Goal: Task Accomplishment & Management: Use online tool/utility

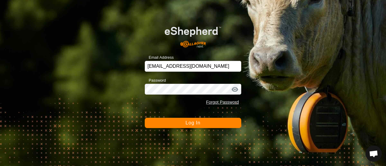
click at [204, 122] on button "Log In" at bounding box center [193, 123] width 97 height 10
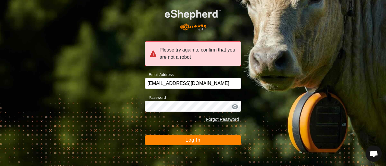
click at [211, 143] on button "Log In" at bounding box center [193, 140] width 97 height 10
click at [187, 140] on span "Log In" at bounding box center [193, 140] width 15 height 5
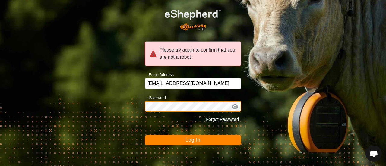
click at [145, 135] on button "Log In" at bounding box center [193, 140] width 97 height 10
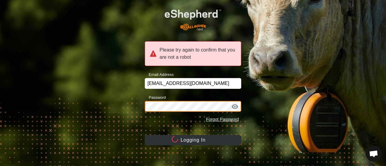
click at [145, 135] on button "Logging In" at bounding box center [193, 140] width 97 height 10
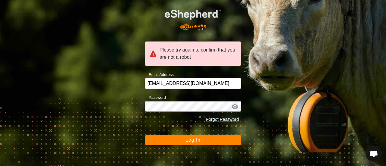
click at [145, 135] on button "Log In" at bounding box center [193, 140] width 97 height 10
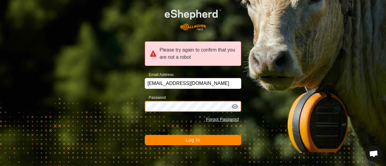
click at [145, 135] on button "Log In" at bounding box center [193, 140] width 97 height 10
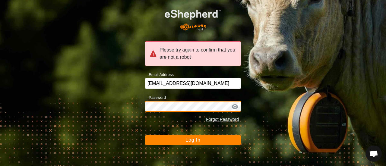
click at [145, 135] on button "Log In" at bounding box center [193, 140] width 97 height 10
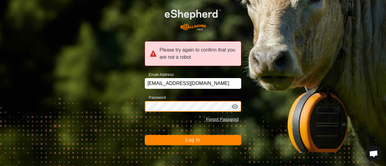
click at [145, 135] on button "Log In" at bounding box center [193, 140] width 97 height 10
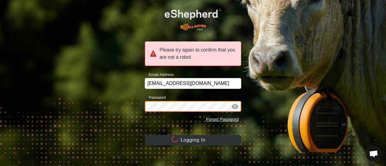
click at [145, 135] on button "Logging In" at bounding box center [193, 140] width 97 height 10
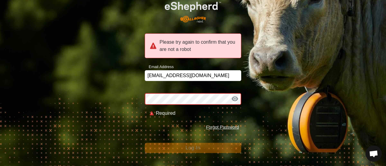
click at [246, 111] on div "Please try again to confirm that you are not a robot Email Address [EMAIL_ADDRE…" at bounding box center [193, 83] width 386 height 166
click at [228, 128] on link "Forgot Password" at bounding box center [222, 127] width 33 height 5
